Goal: Task Accomplishment & Management: Complete application form

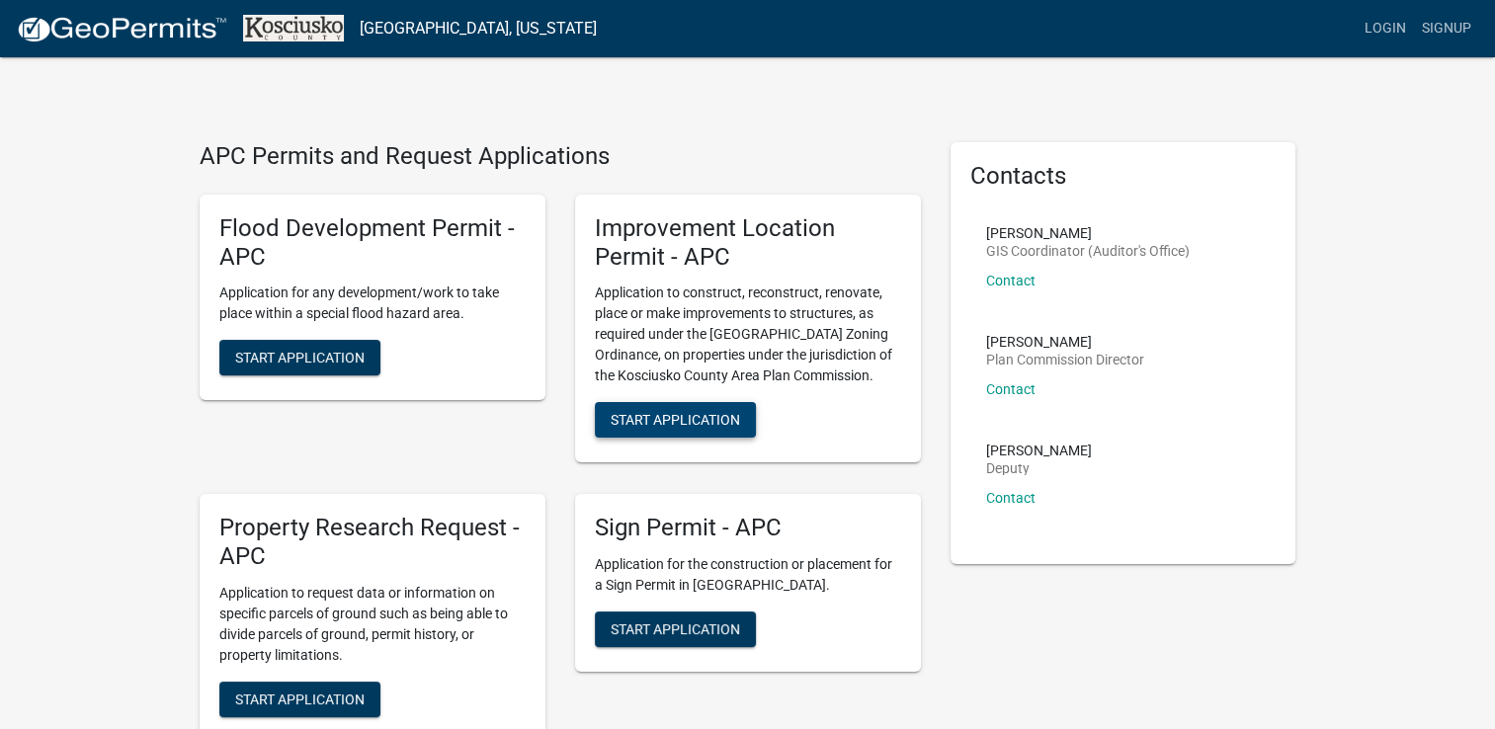
click at [656, 412] on span "Start Application" at bounding box center [675, 420] width 129 height 16
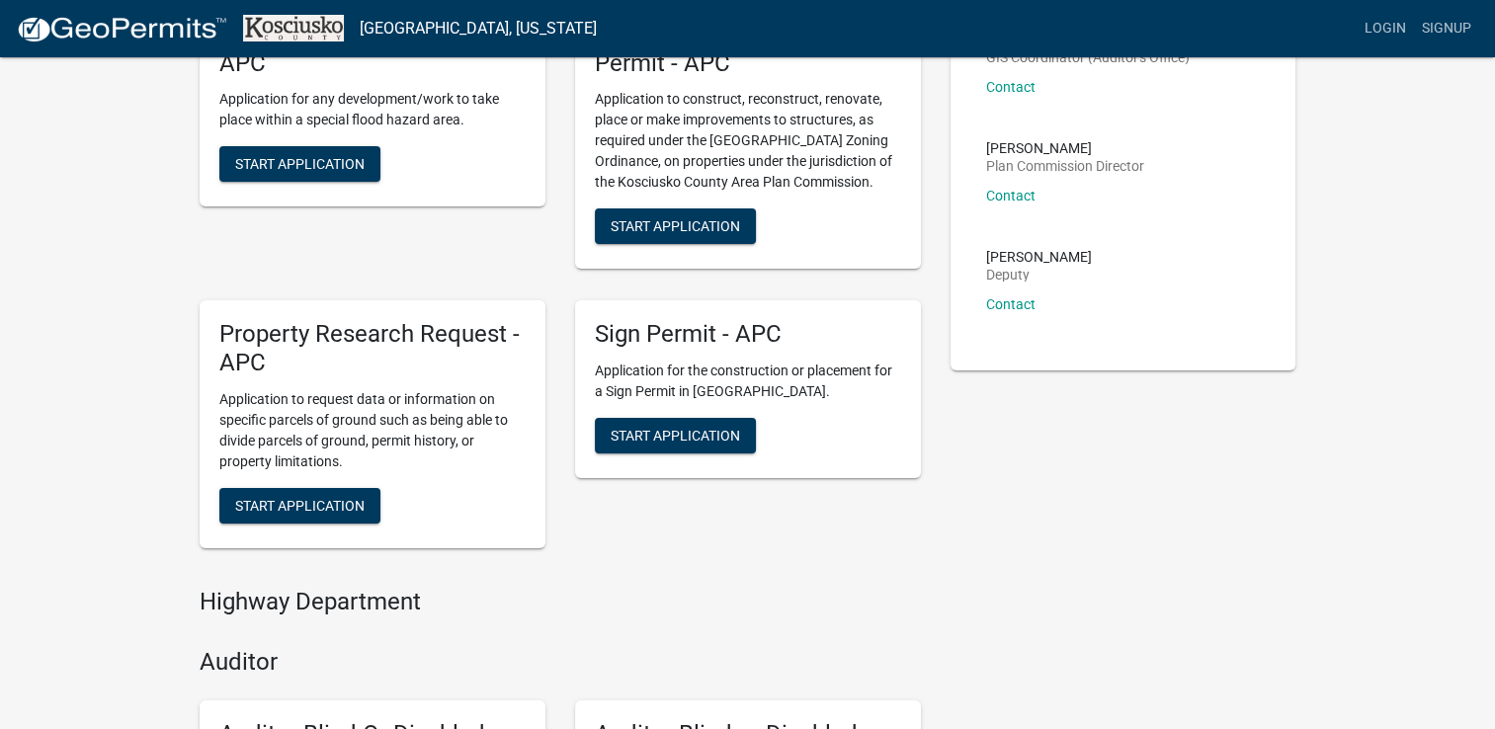
scroll to position [198, 0]
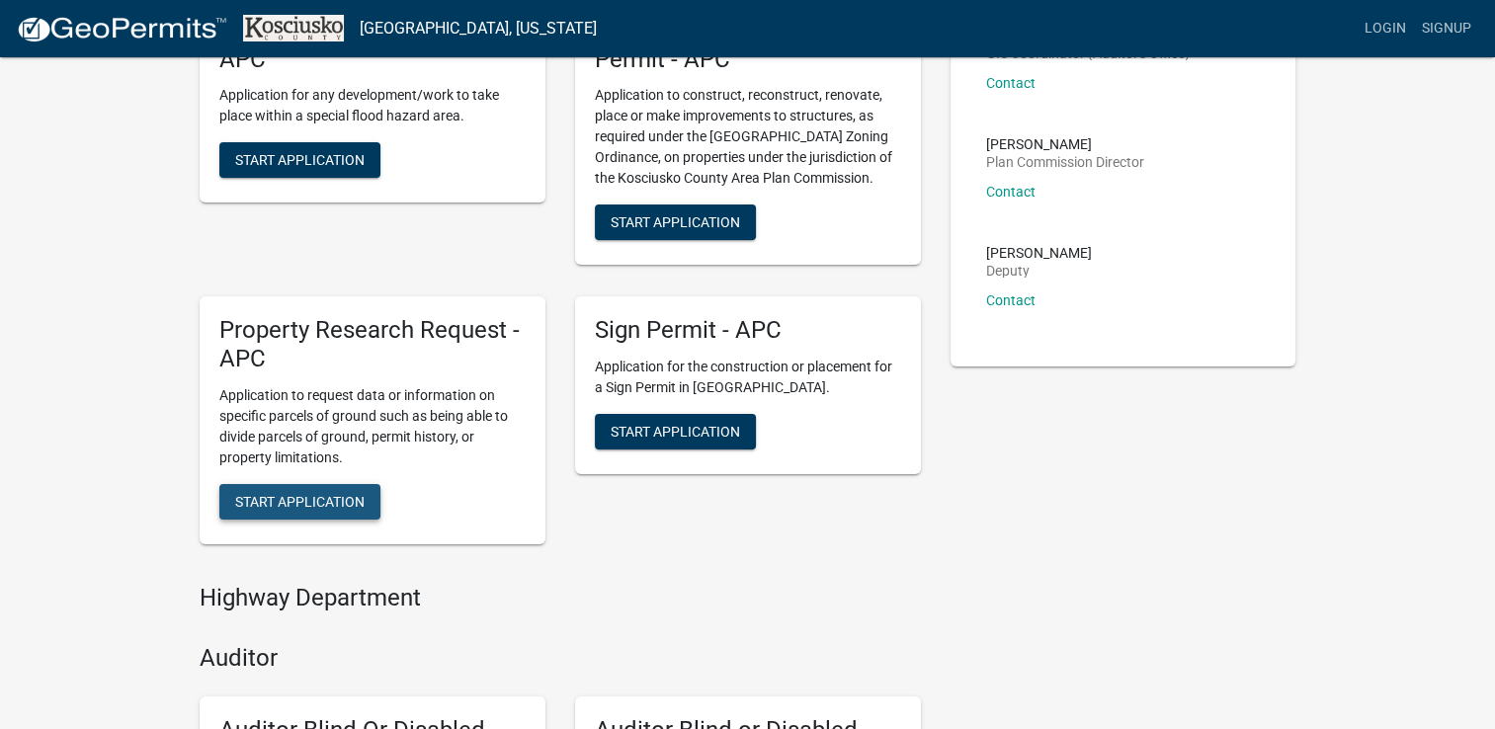
click at [288, 493] on span "Start Application" at bounding box center [299, 501] width 129 height 16
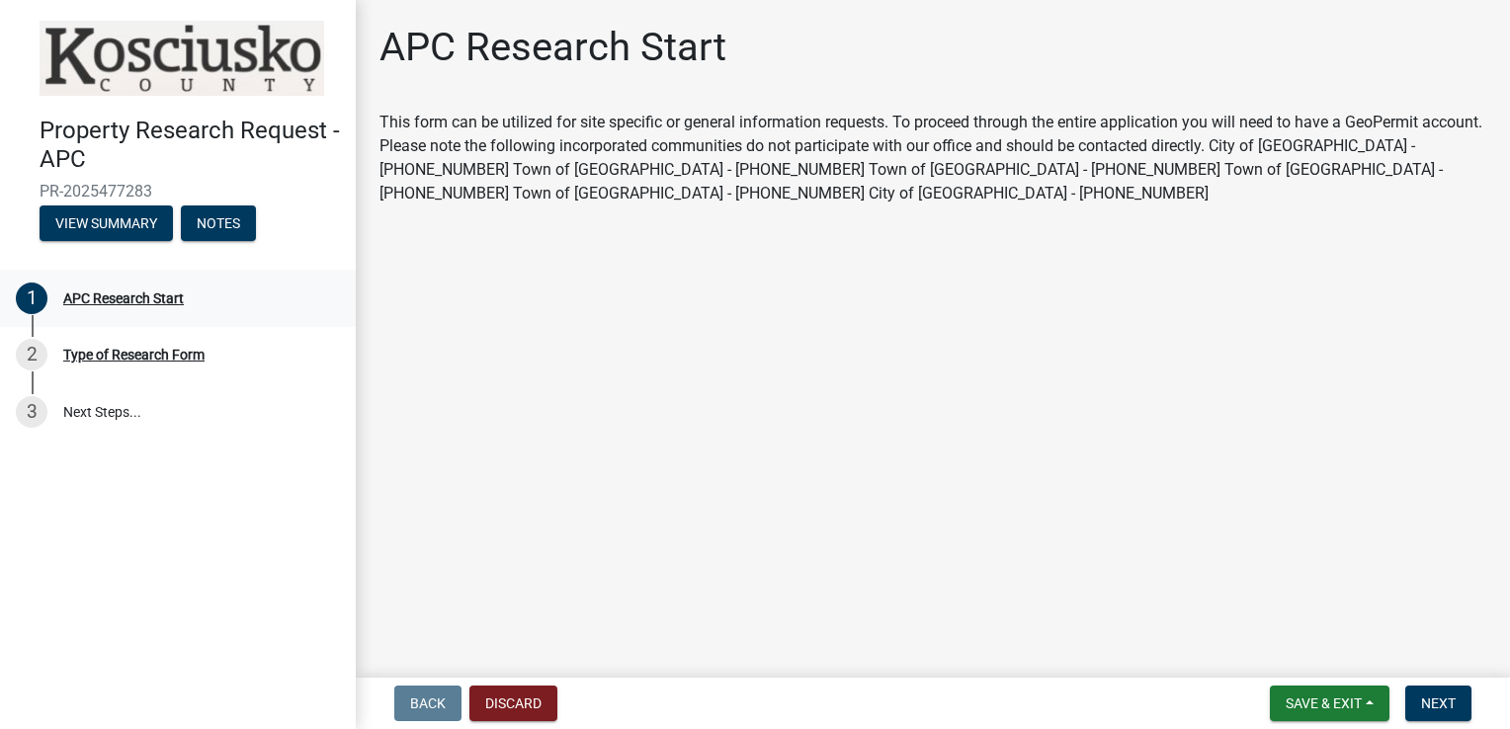
click at [121, 298] on div "APC Research Start" at bounding box center [123, 299] width 121 height 14
click at [95, 295] on div "APC Research Start" at bounding box center [123, 299] width 121 height 14
click at [91, 227] on button "View Summary" at bounding box center [106, 224] width 133 height 36
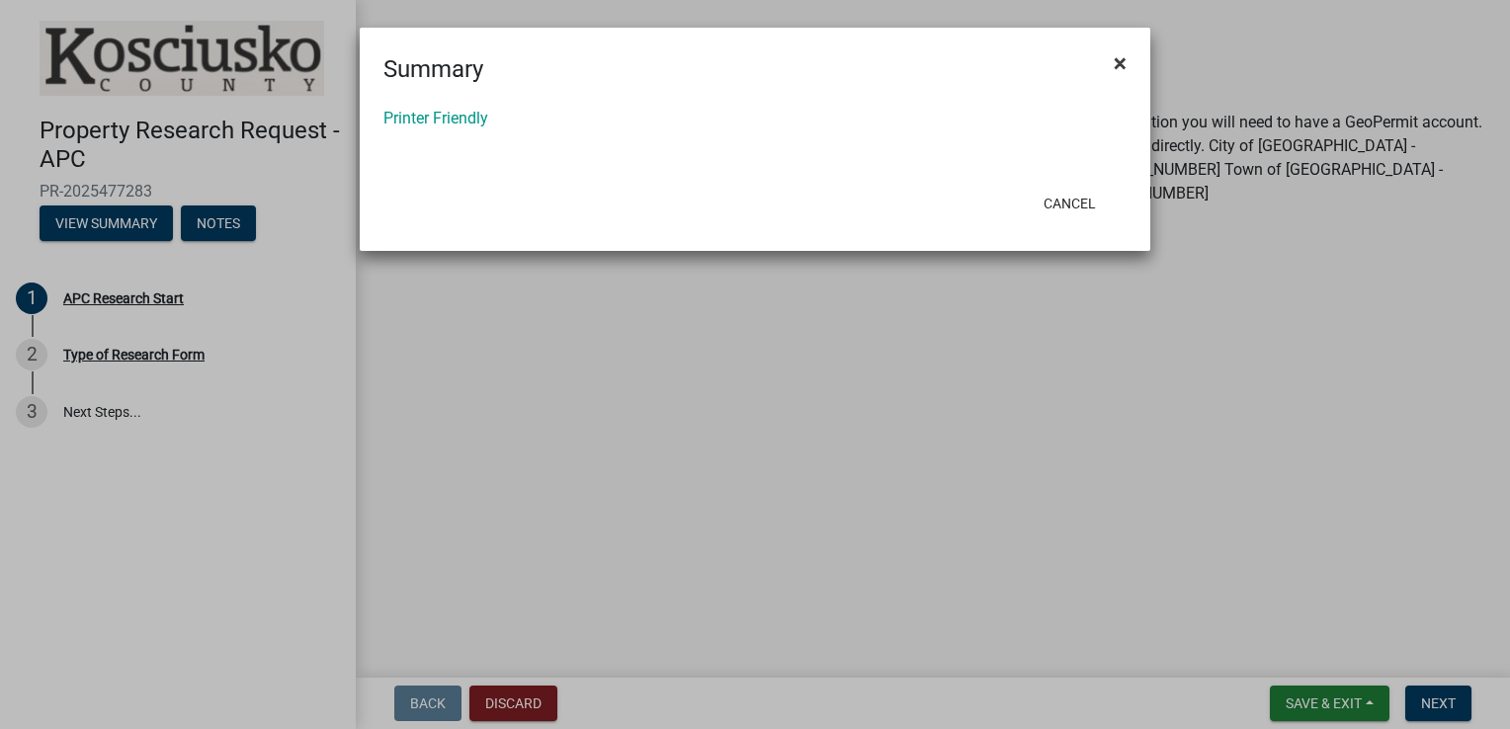
click at [1119, 57] on span "×" at bounding box center [1120, 63] width 13 height 28
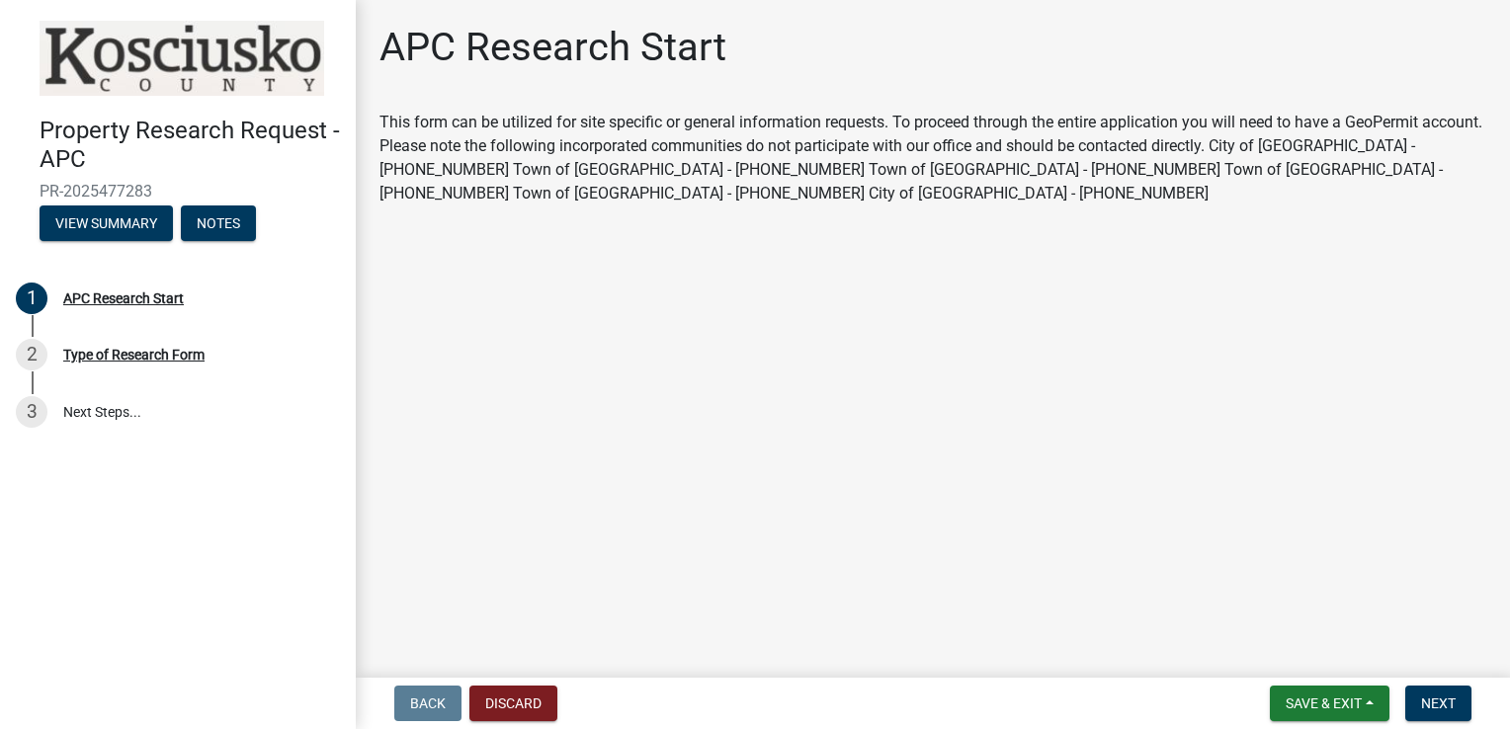
click at [435, 303] on main "APC Research Start This form can be utilized for site specific or general infor…" at bounding box center [933, 335] width 1154 height 670
click at [1439, 706] on span "Next" at bounding box center [1438, 704] width 35 height 16
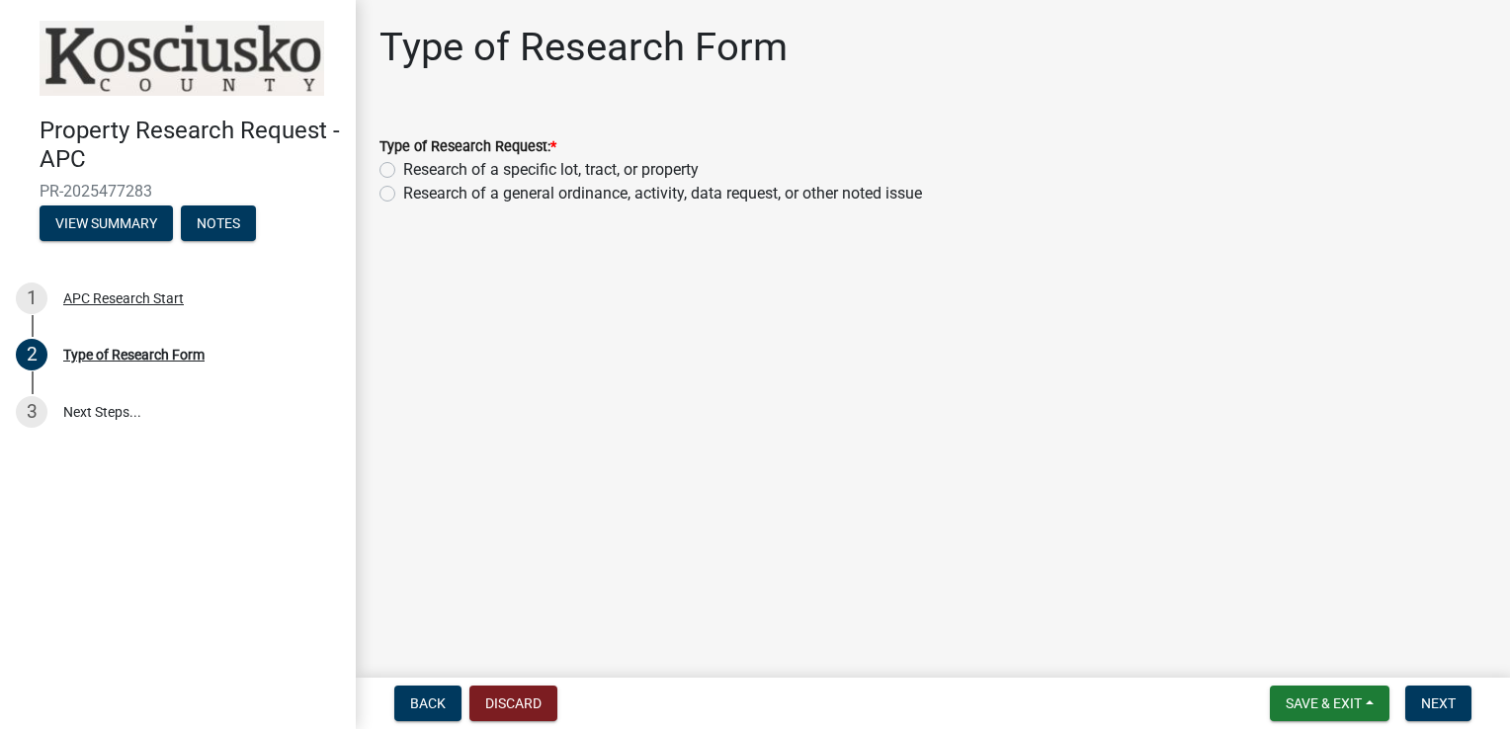
click at [403, 169] on label "Research of a specific lot, tract, or property" at bounding box center [551, 170] width 296 height 24
click at [403, 169] on input "Research of a specific lot, tract, or property" at bounding box center [409, 164] width 13 height 13
radio input "true"
click at [1443, 702] on span "Next" at bounding box center [1438, 704] width 35 height 16
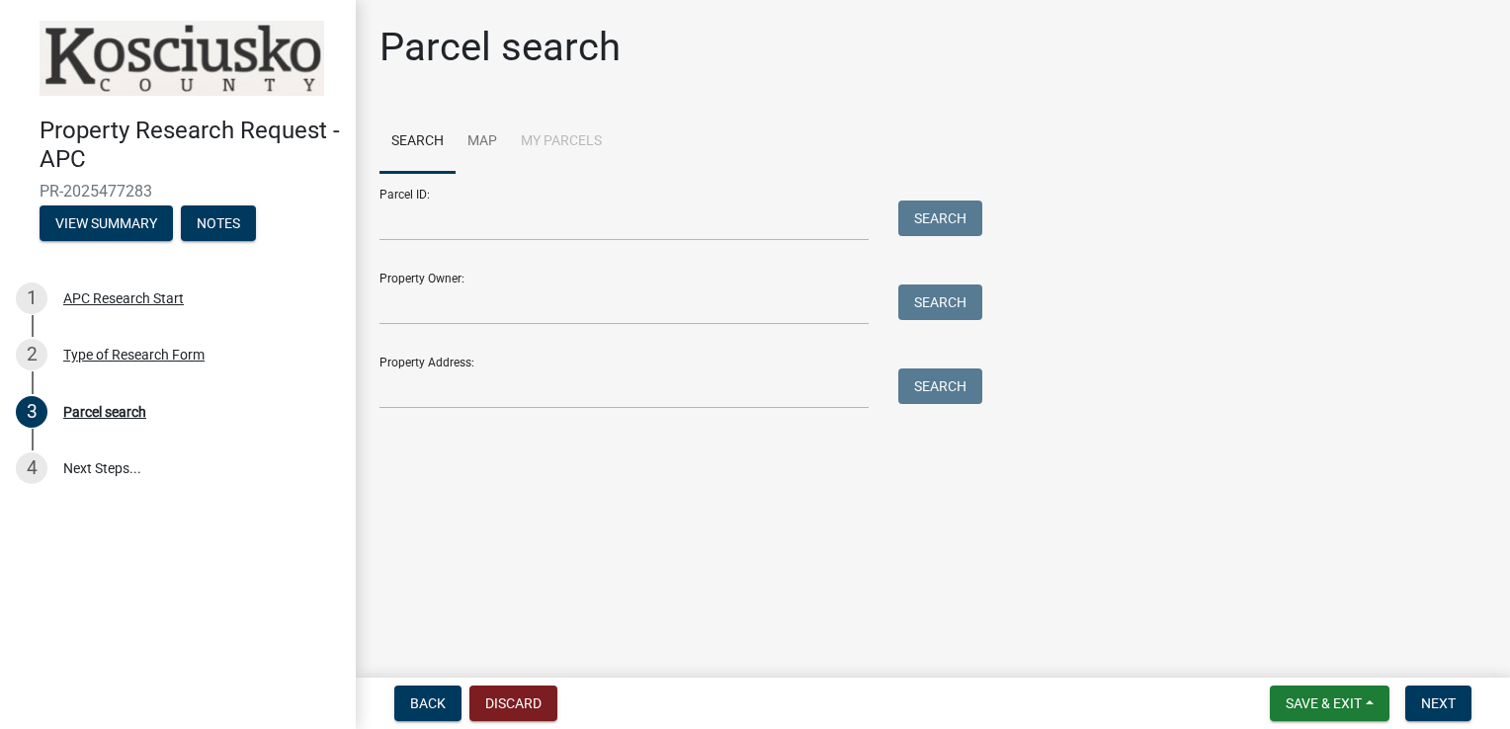
drag, startPoint x: 407, startPoint y: 279, endPoint x: 416, endPoint y: 285, distance: 10.7
click at [409, 282] on div "Property Owner: Search" at bounding box center [676, 291] width 593 height 68
click at [448, 305] on input "Property Owner:" at bounding box center [624, 305] width 489 height 41
drag, startPoint x: 399, startPoint y: 214, endPoint x: 455, endPoint y: 229, distance: 57.3
click at [403, 216] on input "Parcel ID:" at bounding box center [624, 221] width 489 height 41
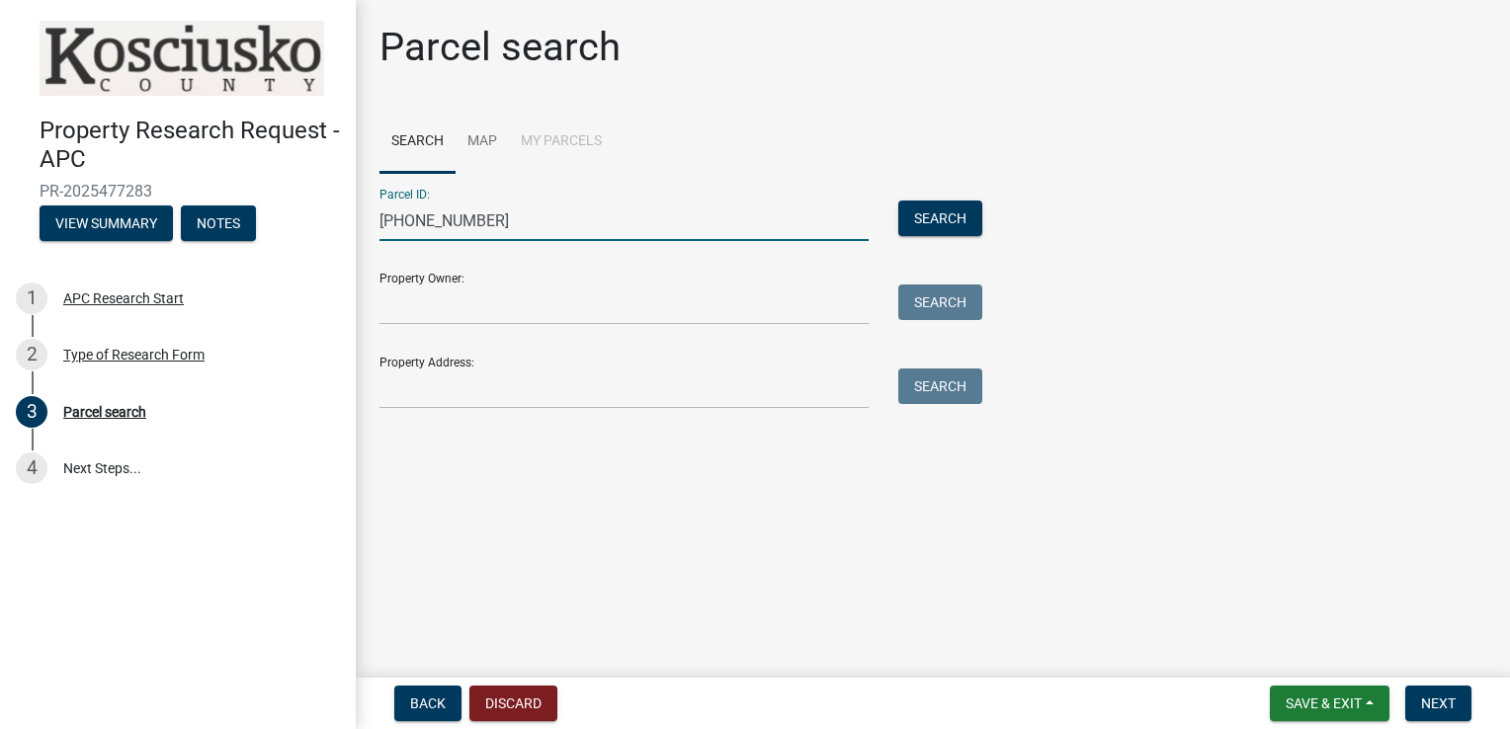
type input "[PHONE_NUMBER]"
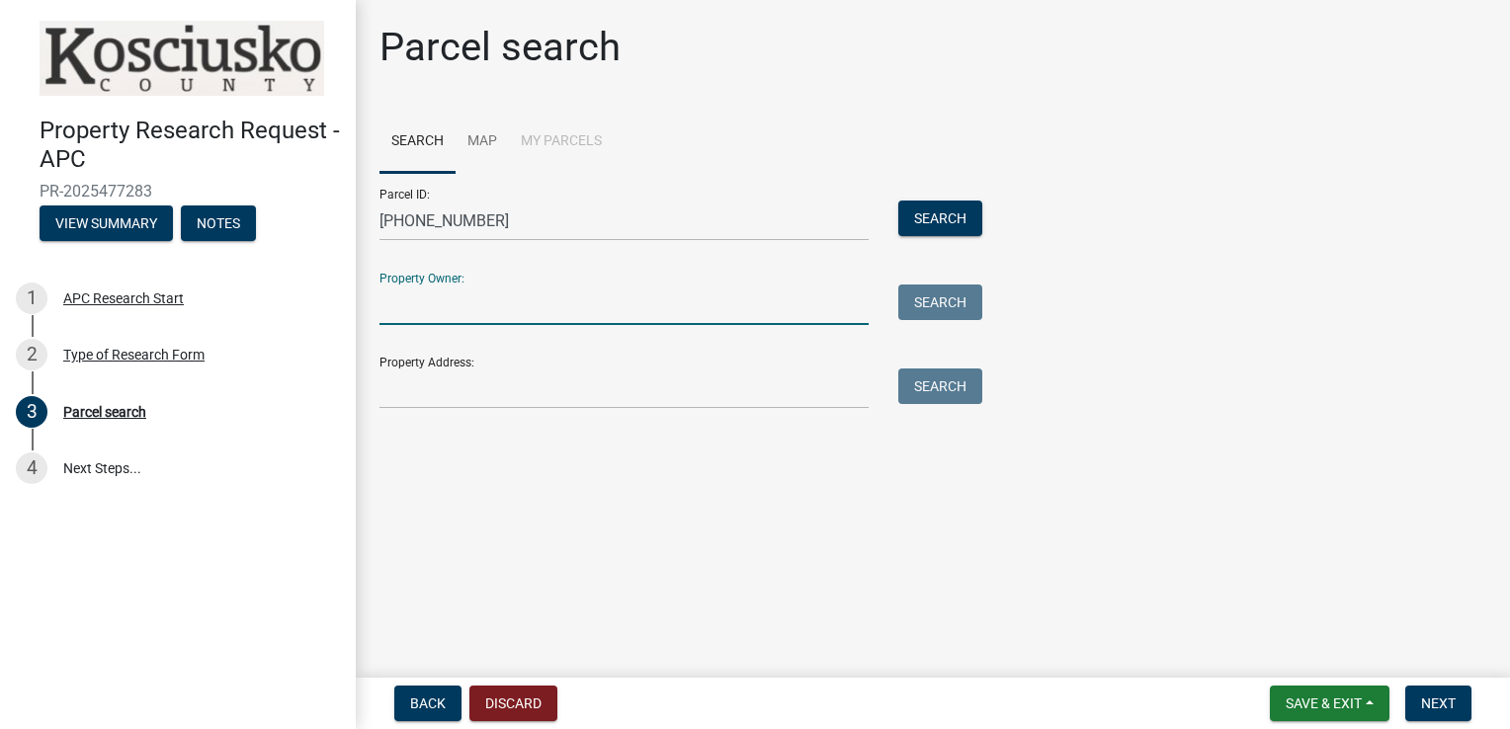
drag, startPoint x: 414, startPoint y: 298, endPoint x: 431, endPoint y: 308, distance: 19.5
click at [415, 299] on input "Property Owner:" at bounding box center [624, 305] width 489 height 41
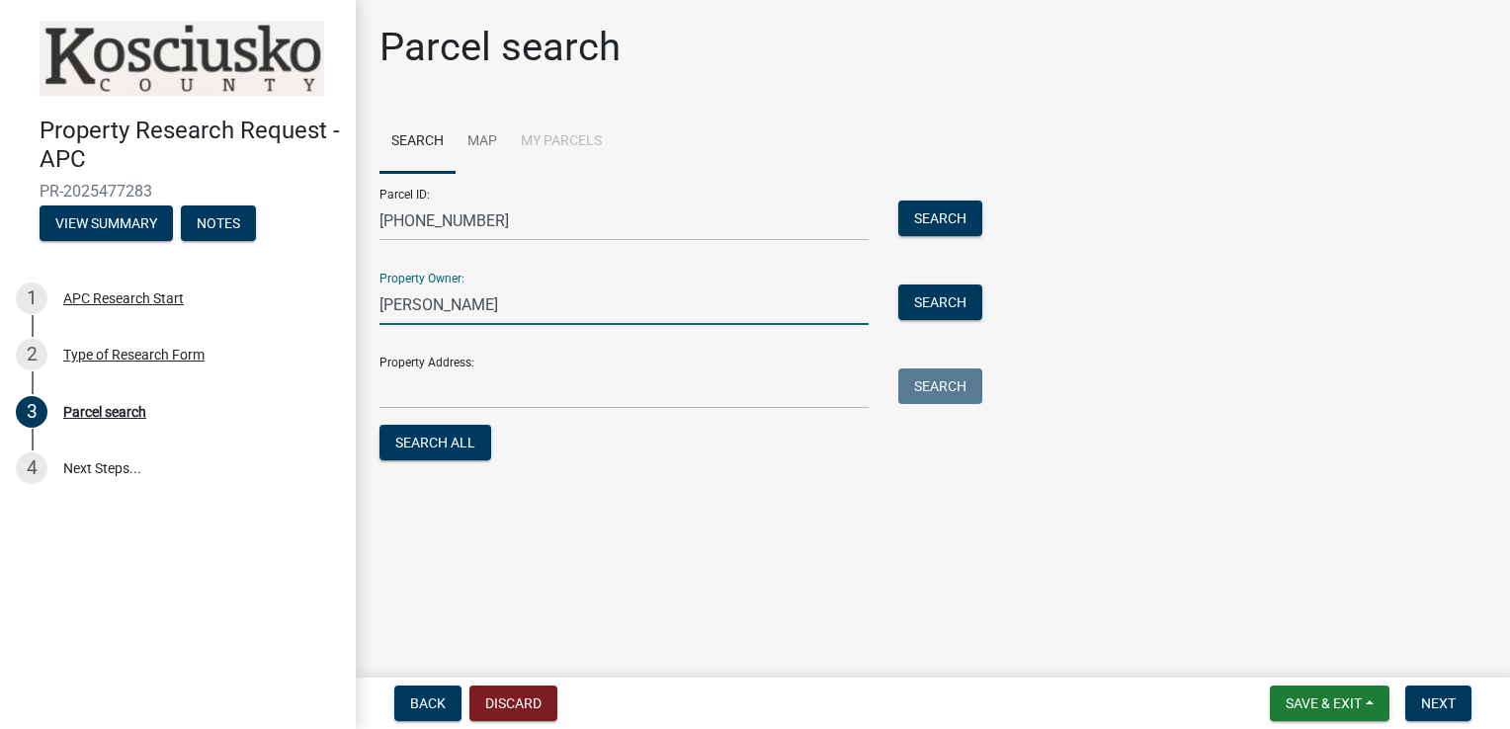
type input "[PERSON_NAME]"
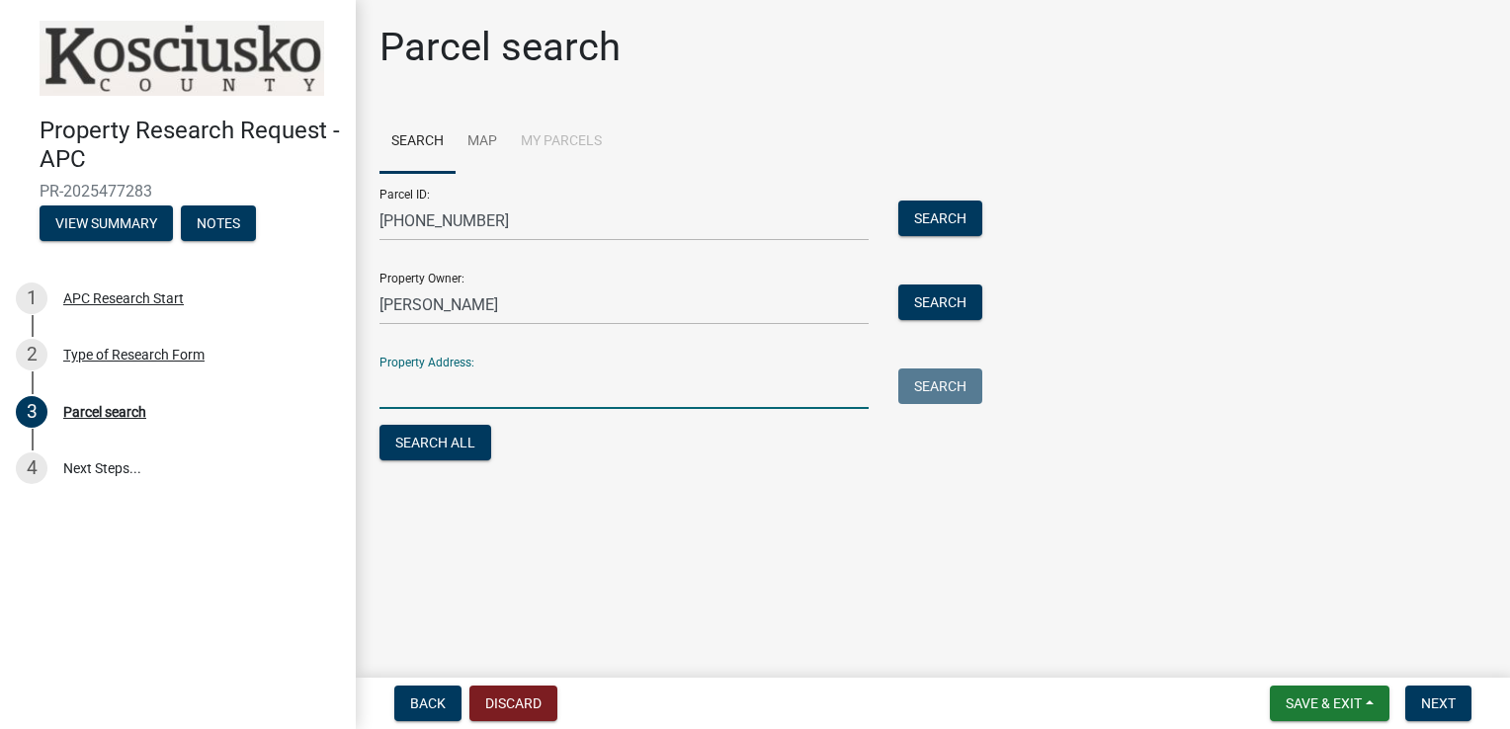
drag, startPoint x: 401, startPoint y: 398, endPoint x: 416, endPoint y: 405, distance: 16.4
click at [416, 405] on input "Property Address:" at bounding box center [624, 389] width 489 height 41
type input "[STREET_ADDRESS]"
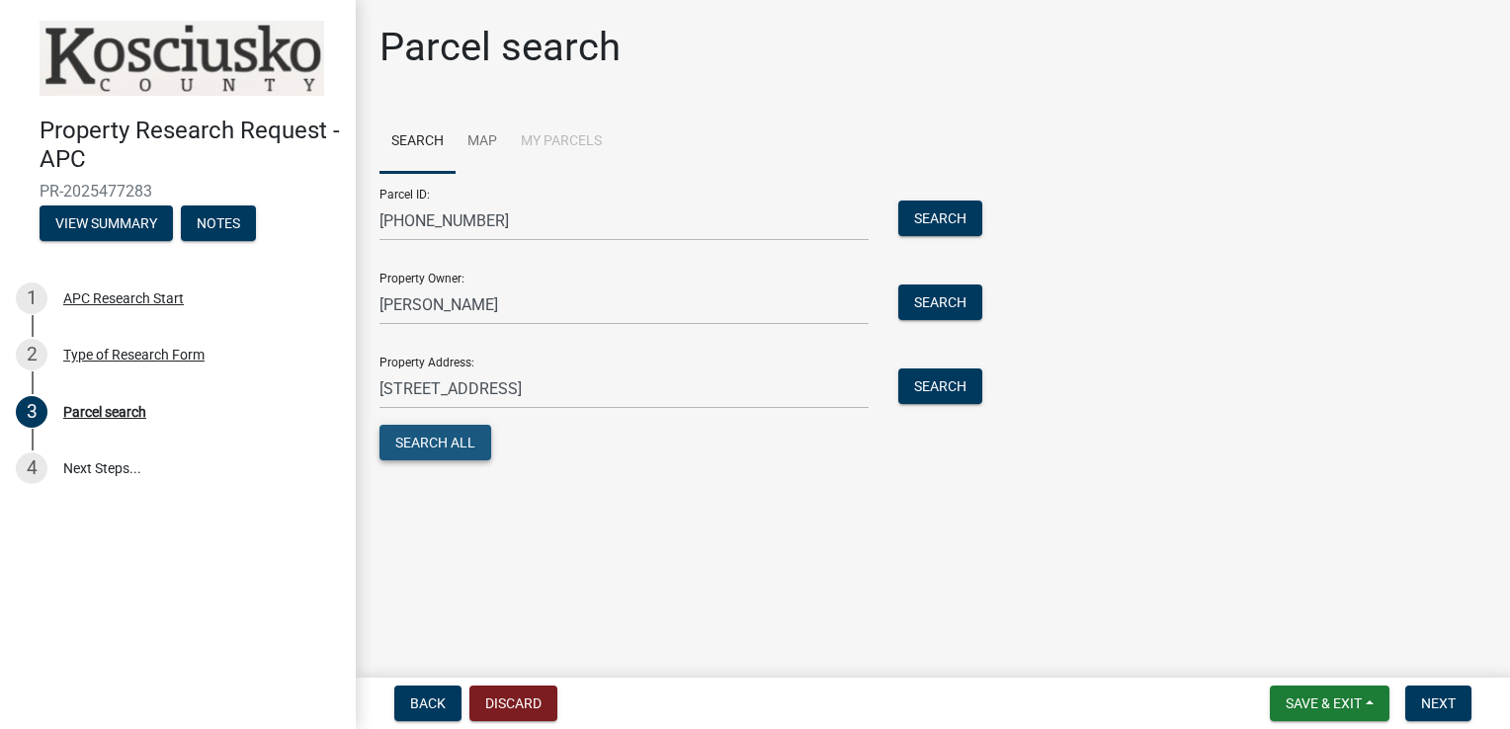
click at [424, 446] on button "Search All" at bounding box center [436, 443] width 112 height 36
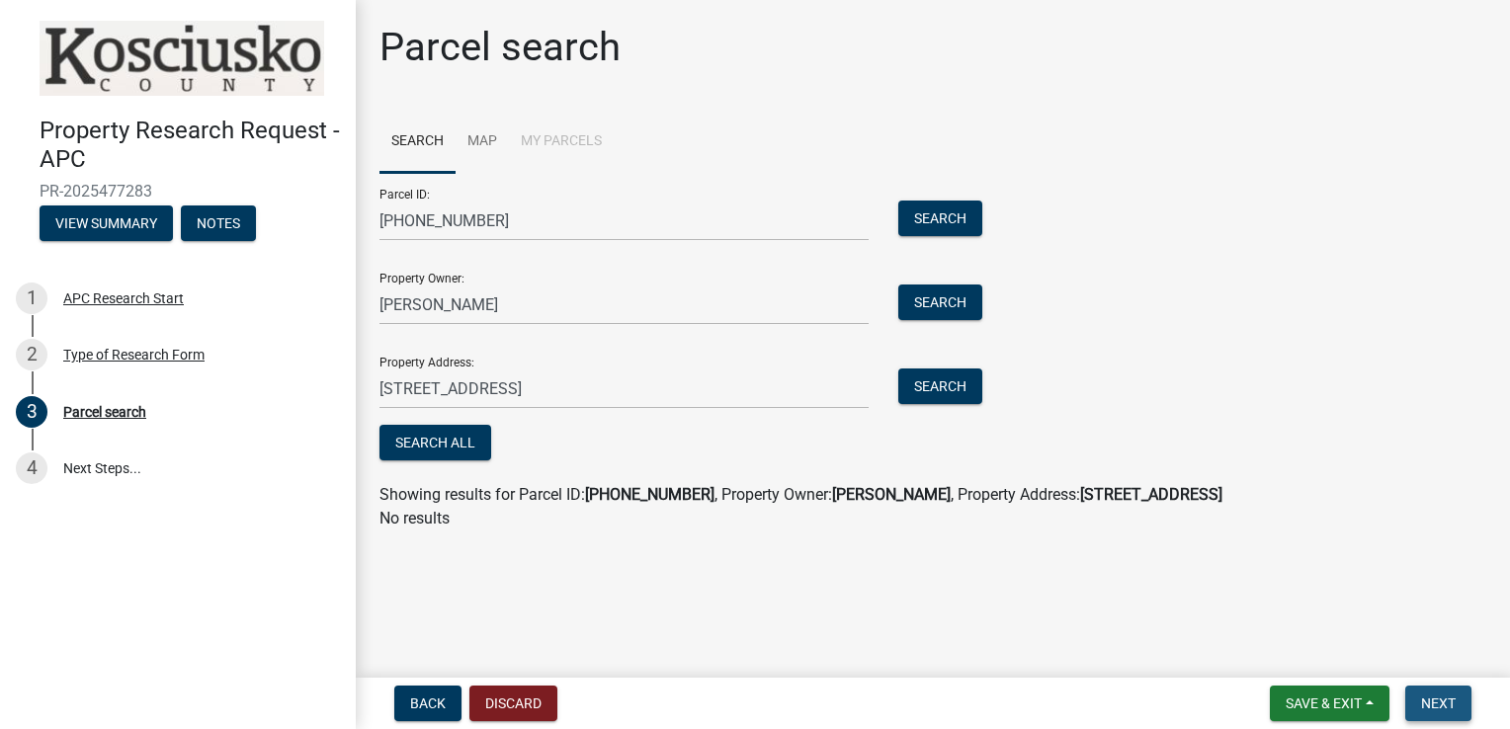
click at [1437, 705] on span "Next" at bounding box center [1438, 704] width 35 height 16
click at [1435, 708] on span "Next" at bounding box center [1438, 704] width 35 height 16
click at [1432, 706] on span "Next" at bounding box center [1438, 704] width 35 height 16
click at [426, 705] on span "Back" at bounding box center [428, 704] width 36 height 16
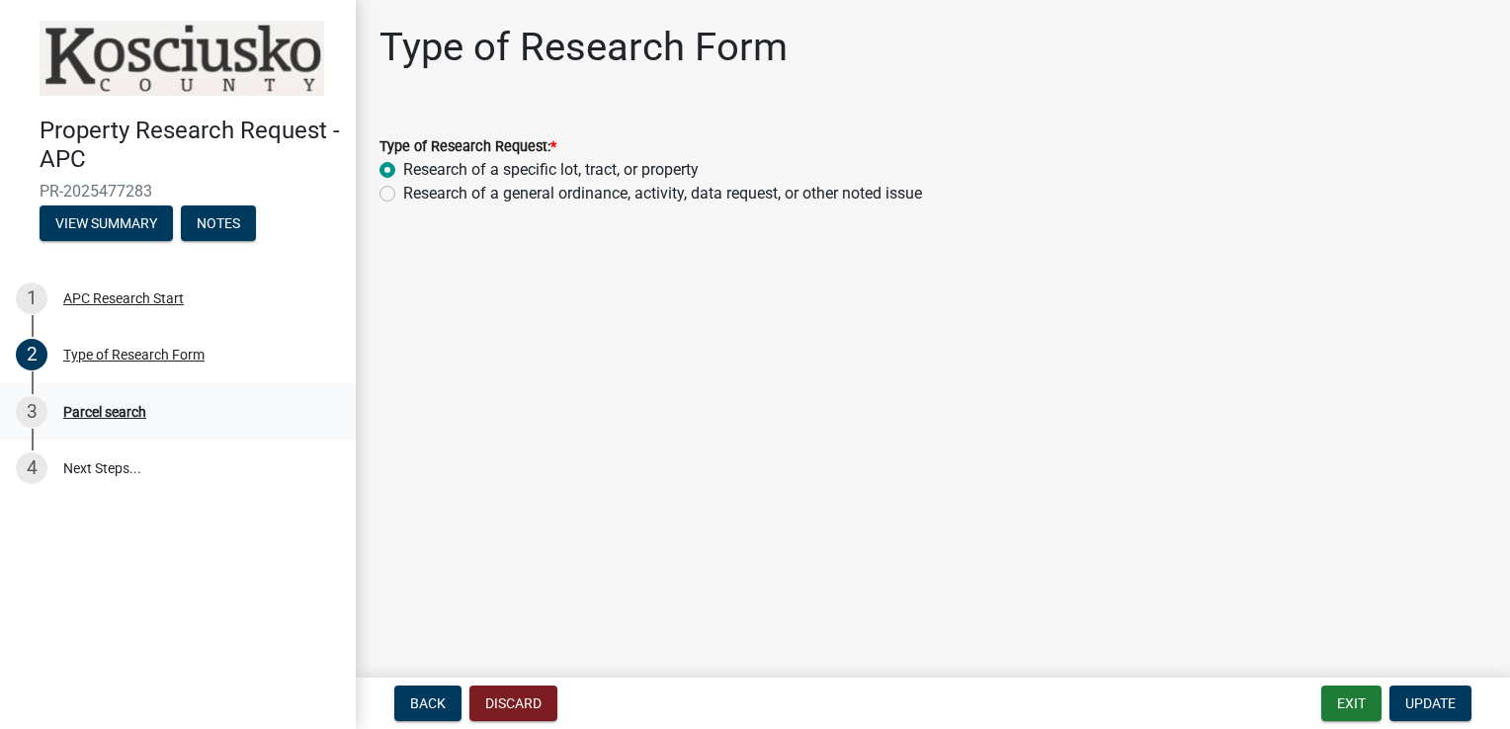
click at [41, 406] on div "3" at bounding box center [32, 412] width 32 height 32
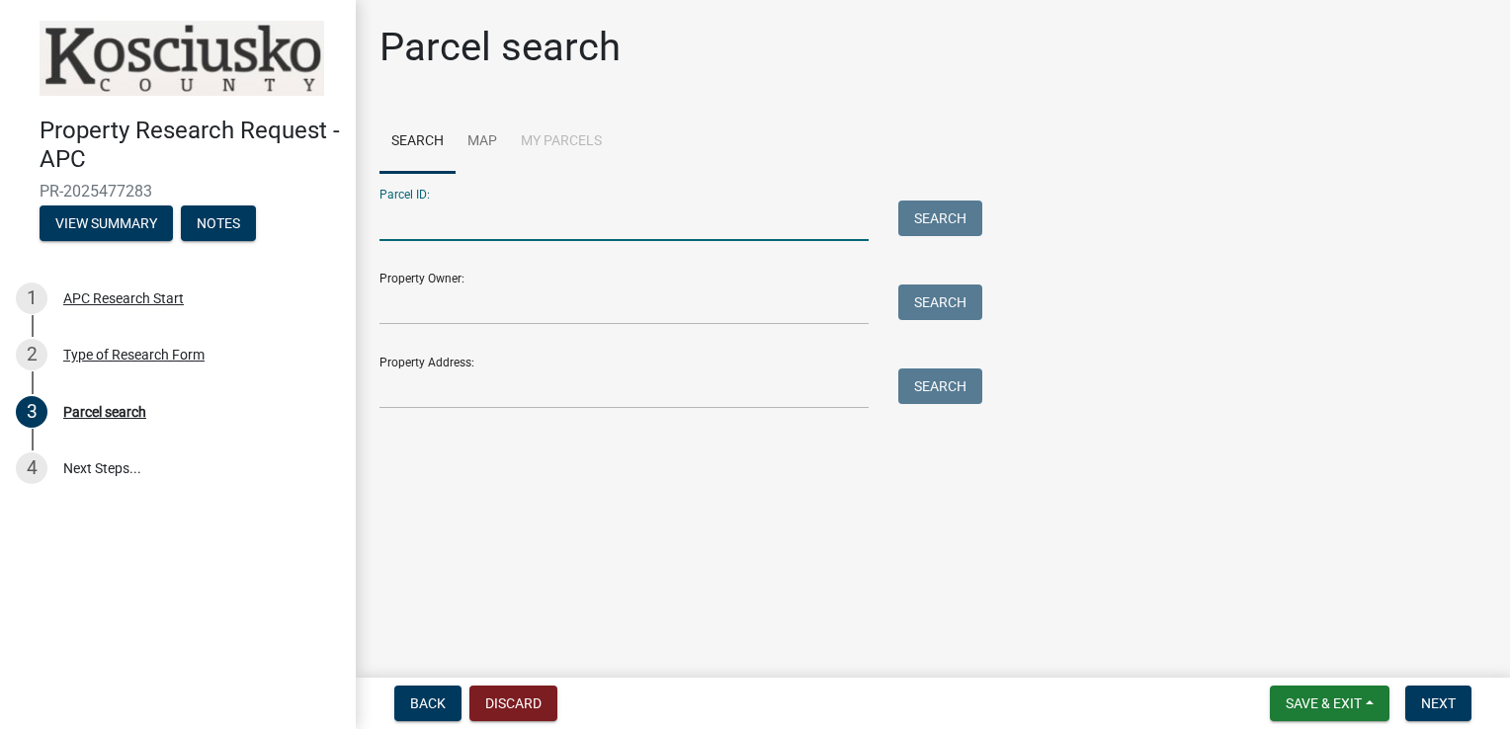
click at [412, 213] on input "Parcel ID:" at bounding box center [624, 221] width 489 height 41
type input "[PHONE_NUMBER]"
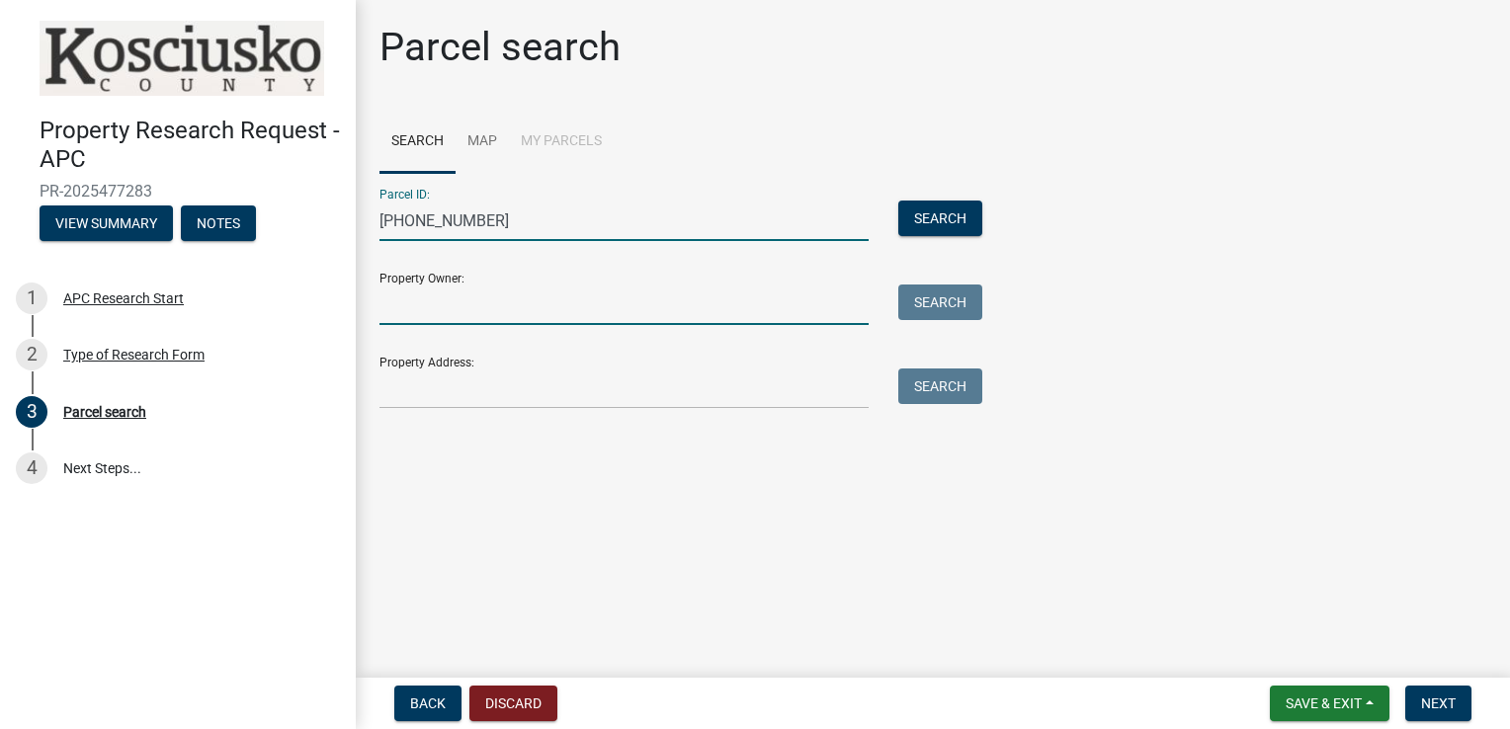
drag, startPoint x: 433, startPoint y: 297, endPoint x: 446, endPoint y: 300, distance: 13.2
click at [433, 297] on input "Property Owner:" at bounding box center [624, 305] width 489 height 41
type input "[PERSON_NAME]"
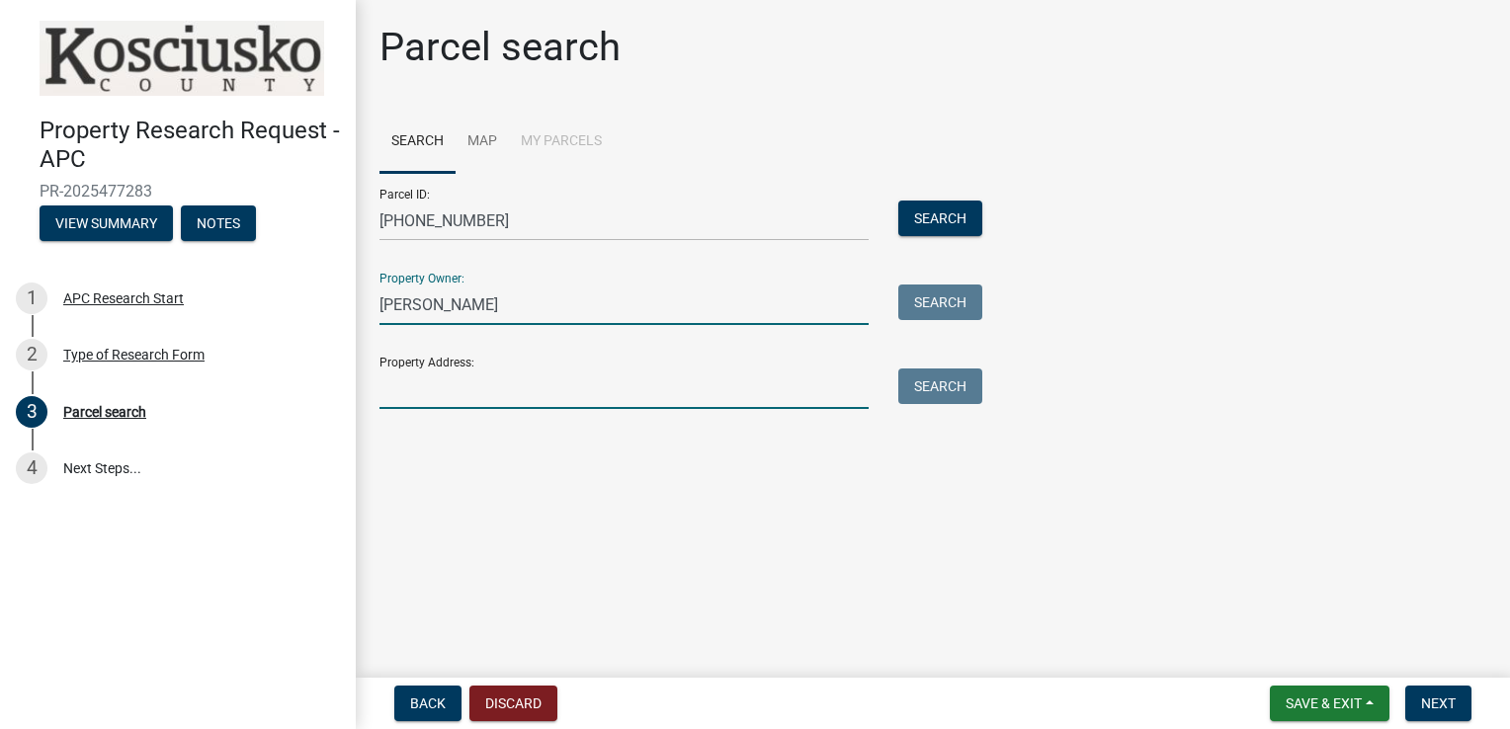
type input "[STREET_ADDRESS]"
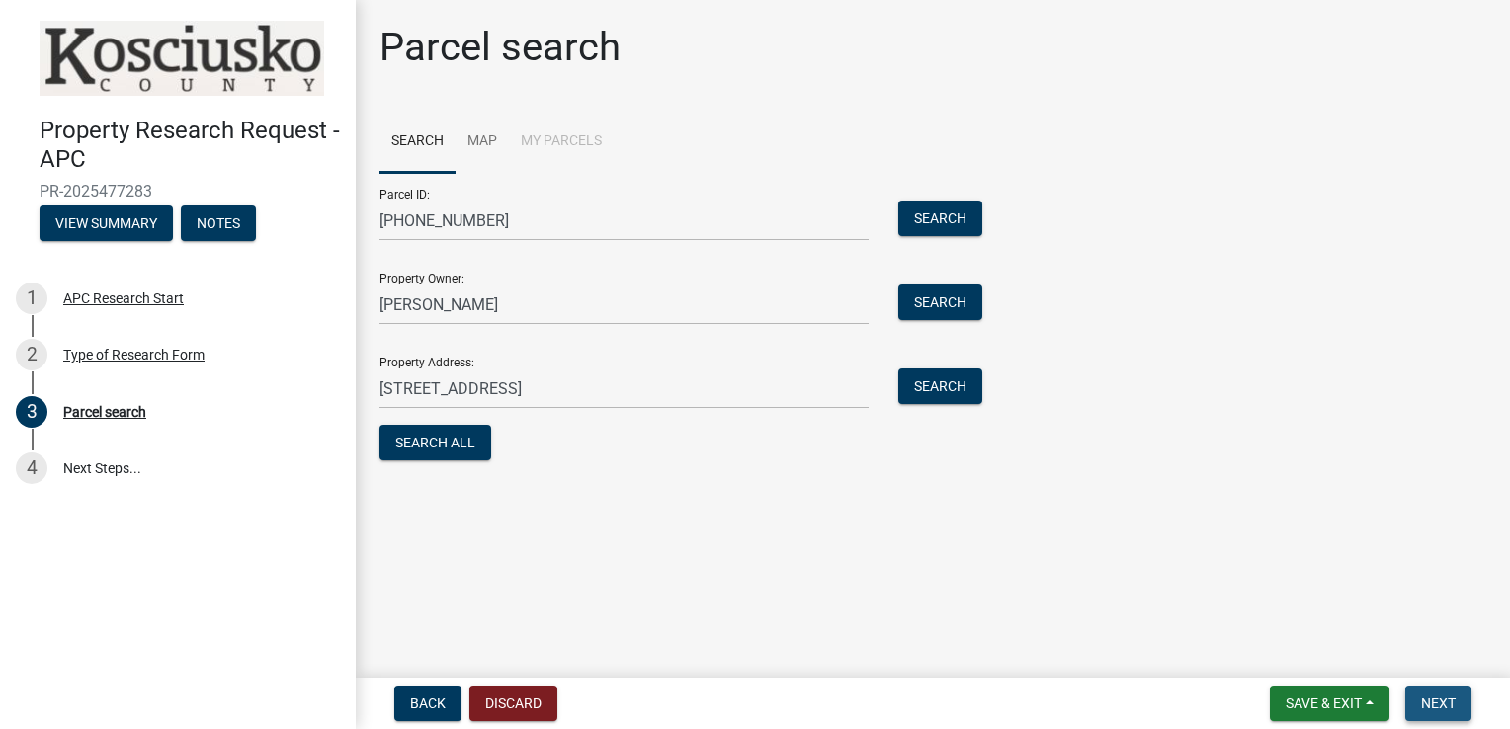
click at [1443, 705] on span "Next" at bounding box center [1438, 704] width 35 height 16
click at [1439, 708] on span "Next" at bounding box center [1438, 704] width 35 height 16
click at [131, 219] on button "View Summary" at bounding box center [106, 224] width 133 height 36
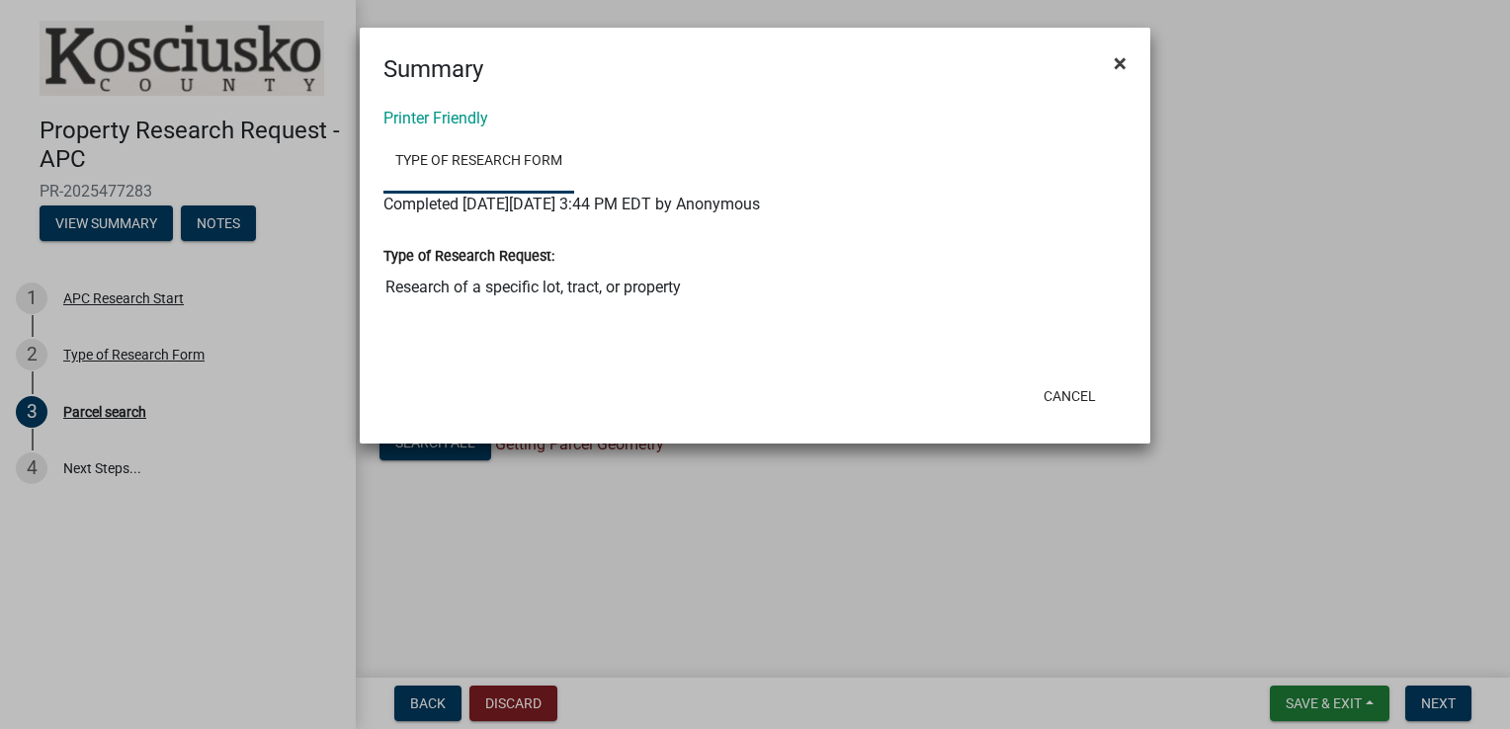
click at [1119, 64] on span "×" at bounding box center [1120, 63] width 13 height 28
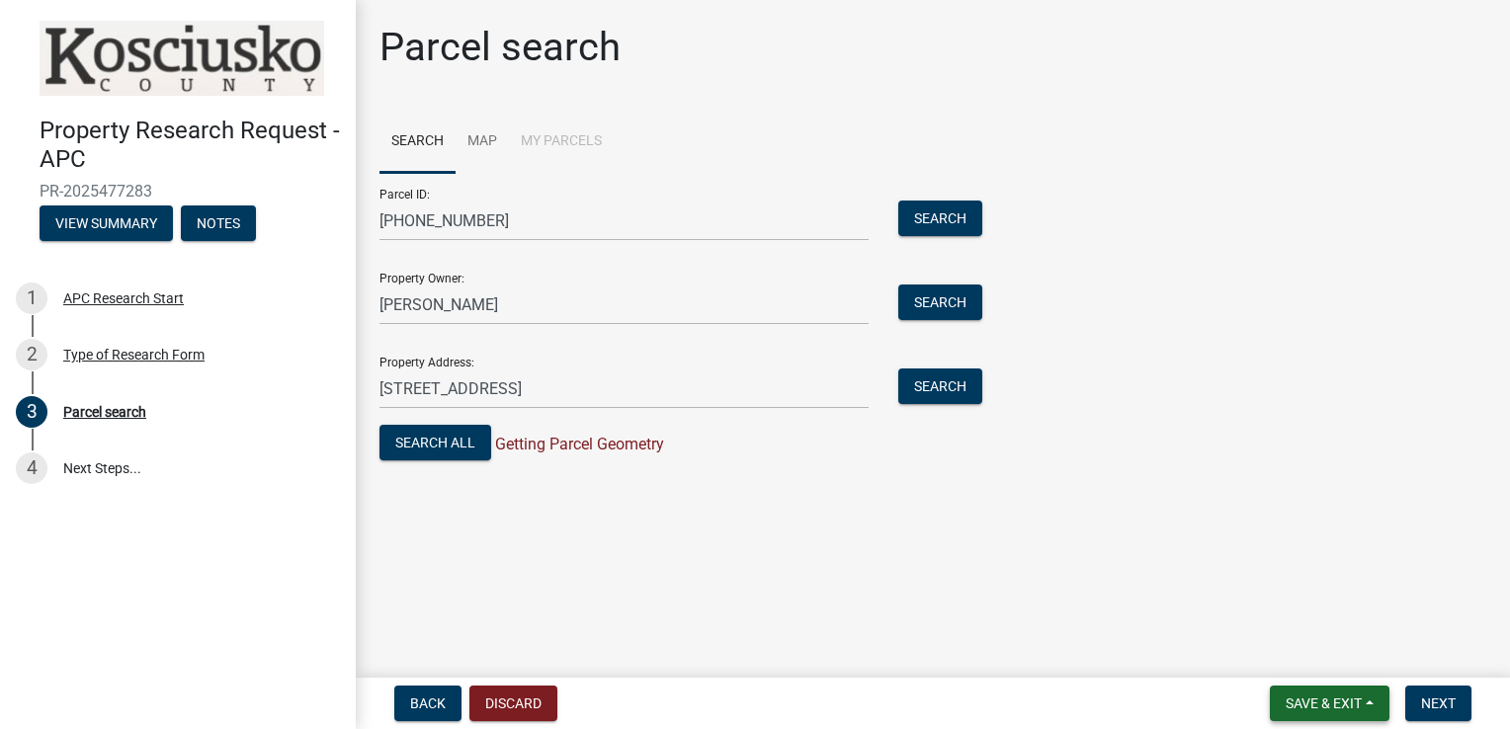
click at [1308, 696] on span "Save & Exit" at bounding box center [1324, 704] width 76 height 16
